Goal: Book appointment/travel/reservation

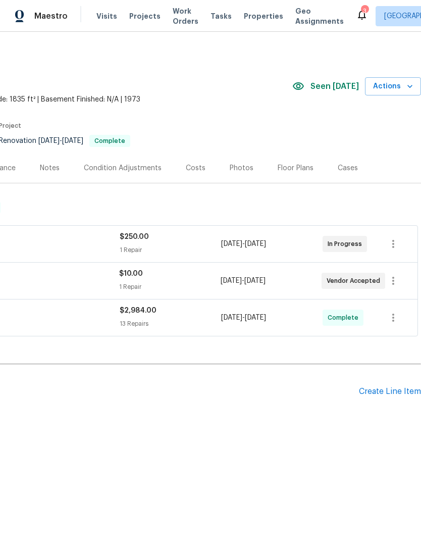
scroll to position [0, 149]
click at [408, 82] on icon "button" at bounding box center [410, 86] width 10 height 10
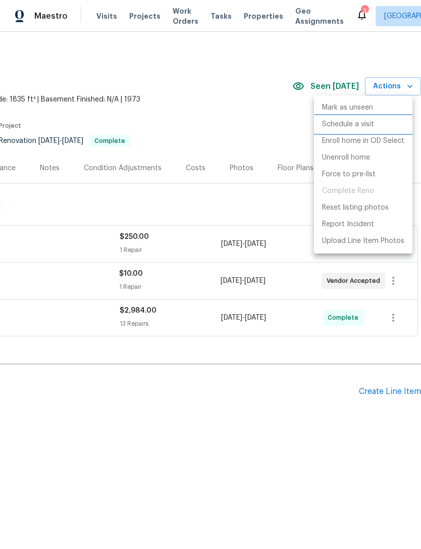
click at [371, 123] on p "Schedule a visit" at bounding box center [348, 124] width 52 height 11
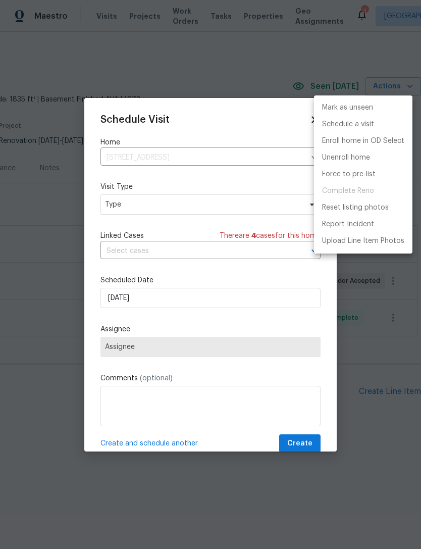
click at [224, 201] on div at bounding box center [210, 274] width 421 height 549
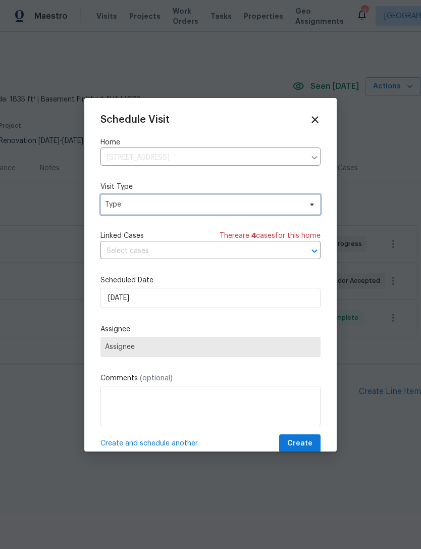
click at [228, 207] on span "Type" at bounding box center [203, 204] width 196 height 10
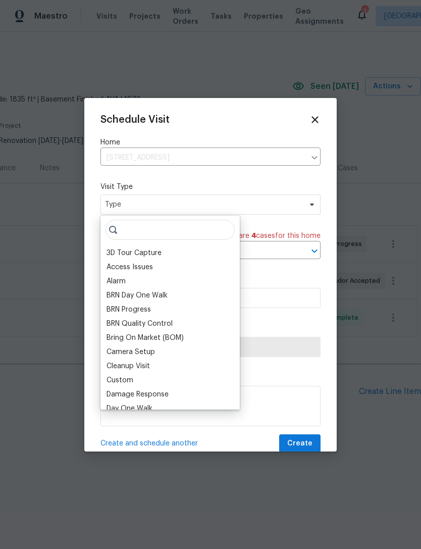
scroll to position [0, 0]
click at [175, 261] on div "Access Issues" at bounding box center [170, 267] width 133 height 14
click at [198, 265] on div "Access Issues" at bounding box center [170, 267] width 133 height 14
click at [142, 266] on div "Access Issues" at bounding box center [130, 267] width 46 height 10
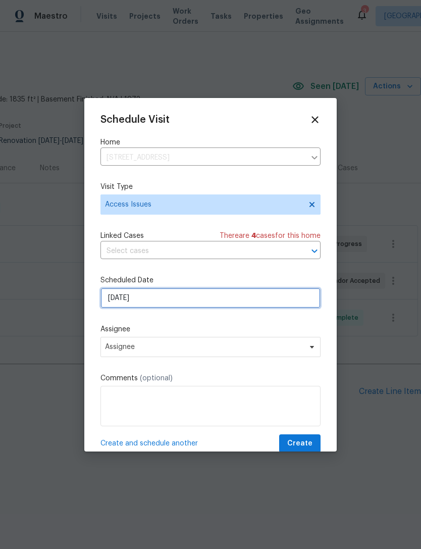
click at [204, 299] on input "[DATE]" at bounding box center [210, 298] width 220 height 20
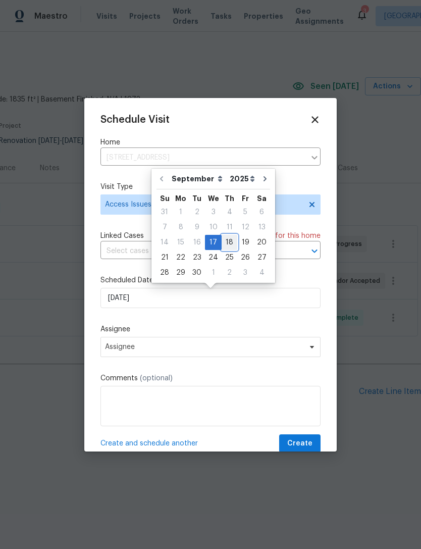
click at [227, 240] on div "18" at bounding box center [230, 242] width 16 height 14
type input "[DATE]"
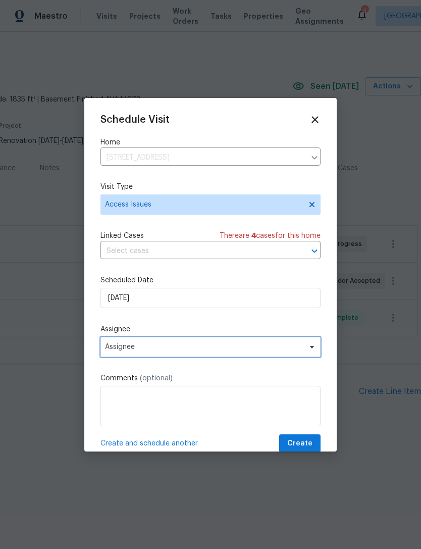
click at [219, 353] on span "Assignee" at bounding box center [210, 347] width 220 height 20
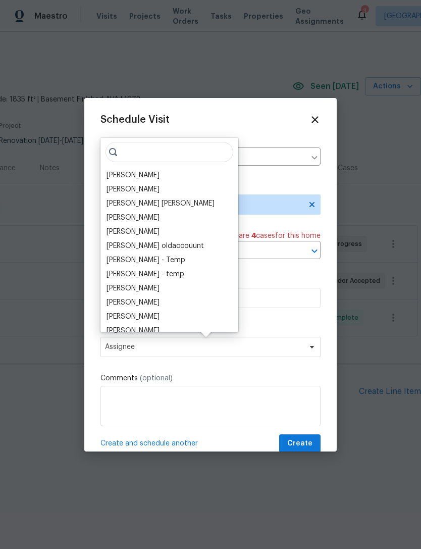
click at [133, 168] on div "[PERSON_NAME] [PERSON_NAME] [PERSON_NAME] [PERSON_NAME] [PERSON_NAME] [PERSON_N…" at bounding box center [169, 235] width 138 height 194
click at [126, 176] on div "[PERSON_NAME]" at bounding box center [133, 175] width 53 height 10
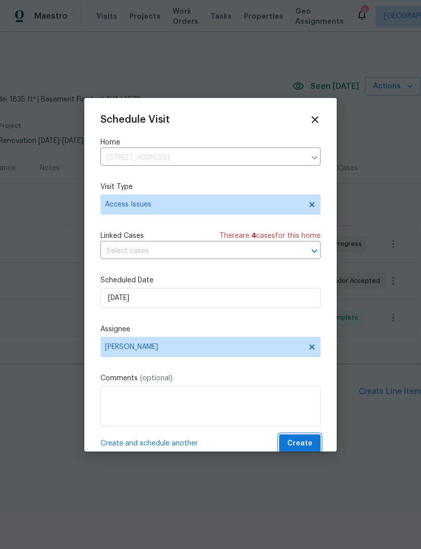
click at [309, 448] on span "Create" at bounding box center [299, 443] width 25 height 13
